Goal: Information Seeking & Learning: Find specific fact

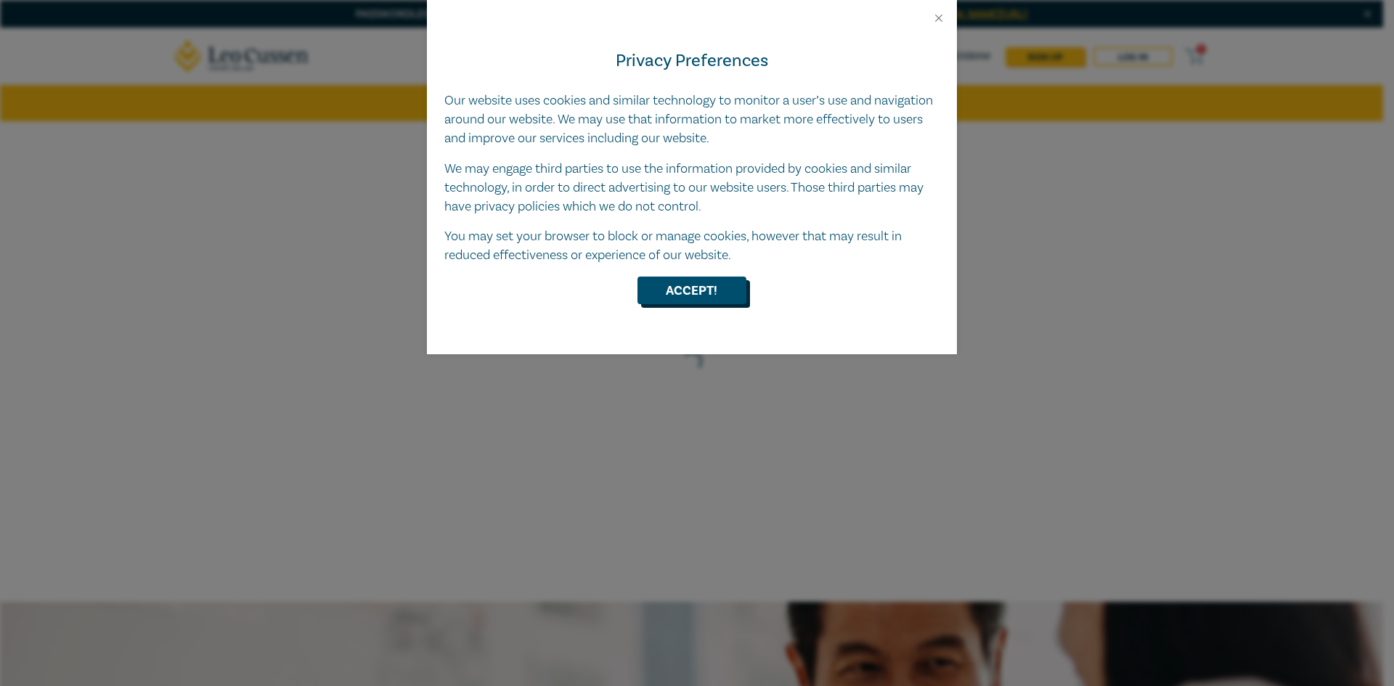
click at [705, 302] on button "Accept!" at bounding box center [691, 291] width 109 height 28
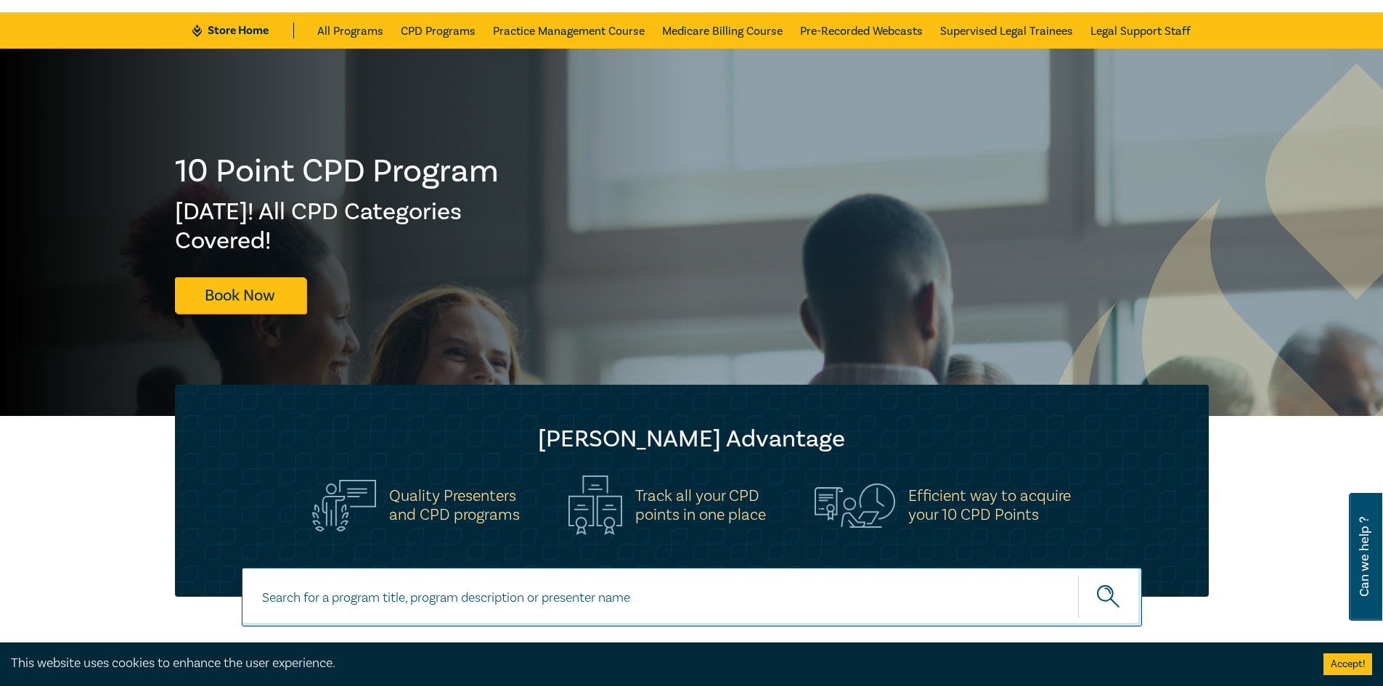
scroll to position [218, 0]
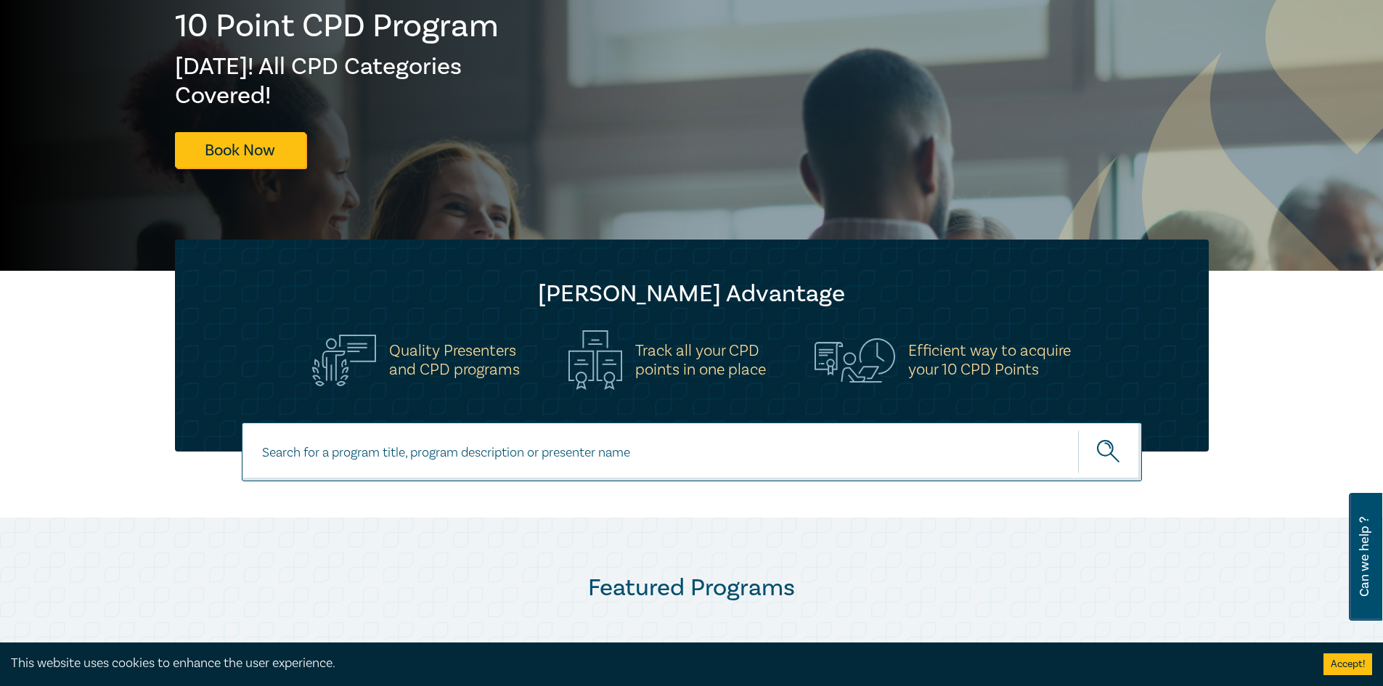
click at [463, 453] on input at bounding box center [692, 451] width 900 height 59
type input "native title"
click at [1078, 430] on button "submit" at bounding box center [1110, 452] width 64 height 44
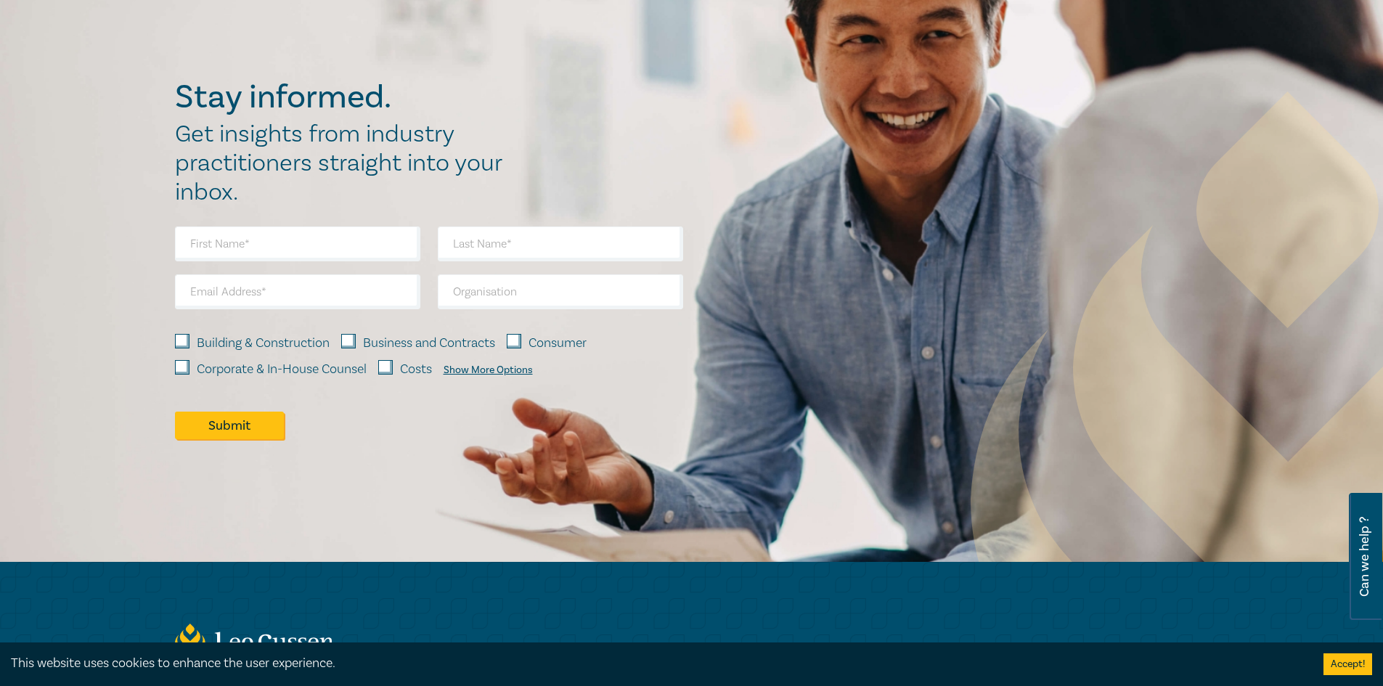
scroll to position [798, 0]
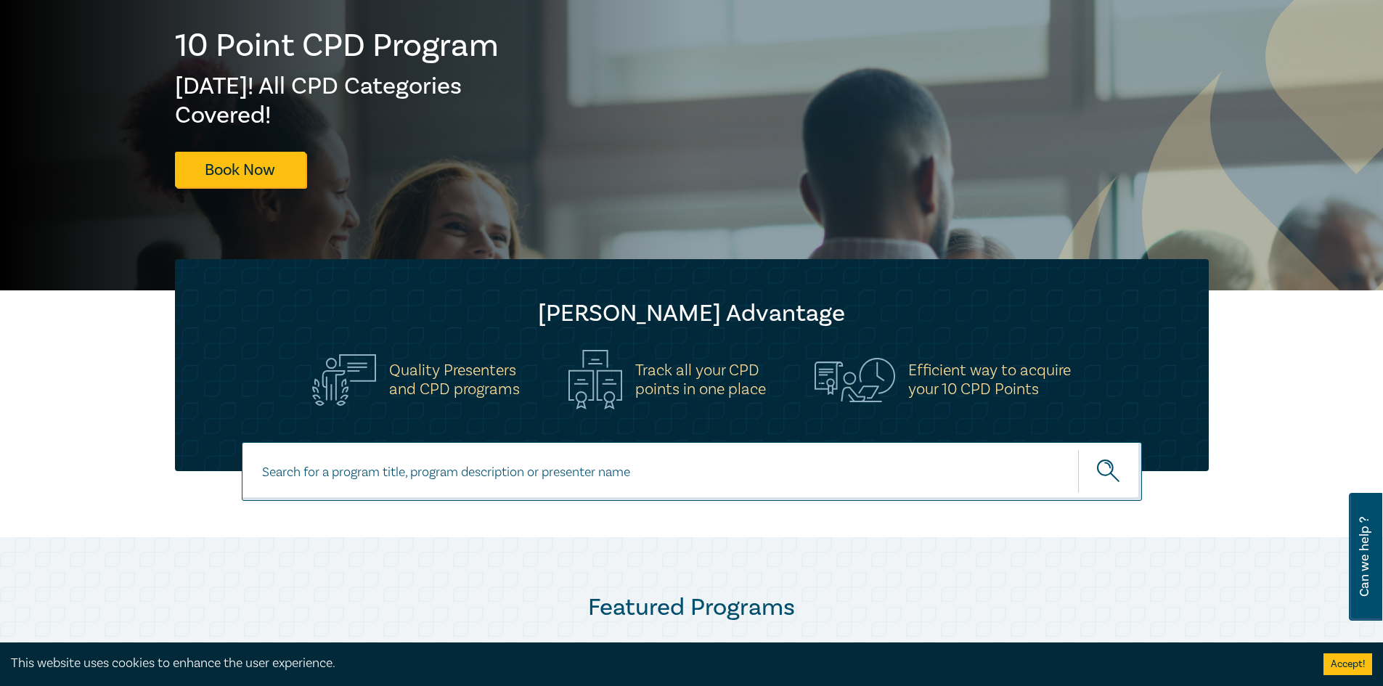
scroll to position [145, 0]
